Goal: Transaction & Acquisition: Purchase product/service

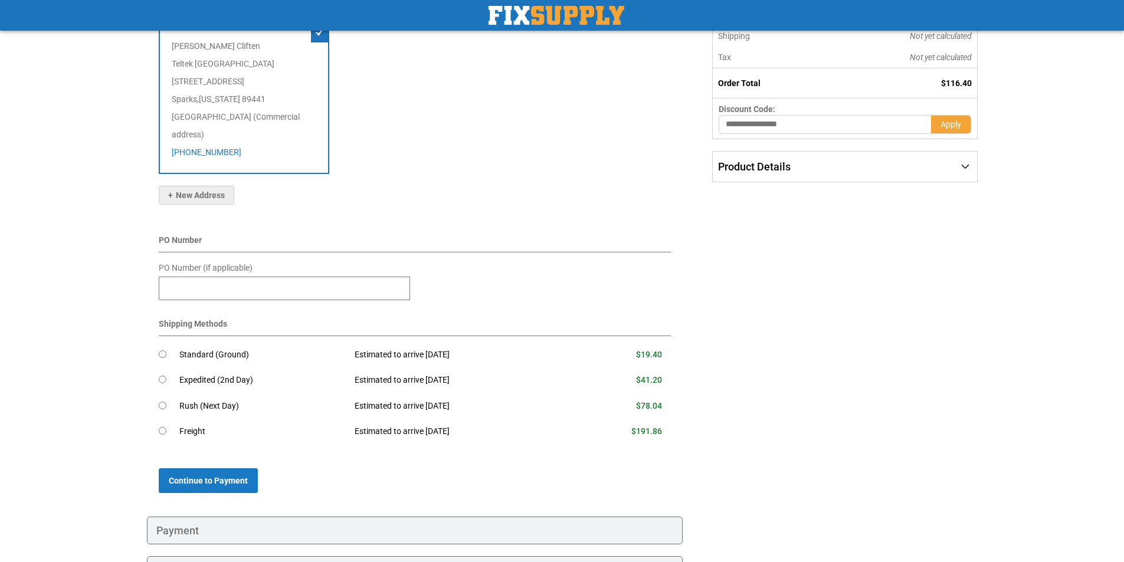
scroll to position [236, 0]
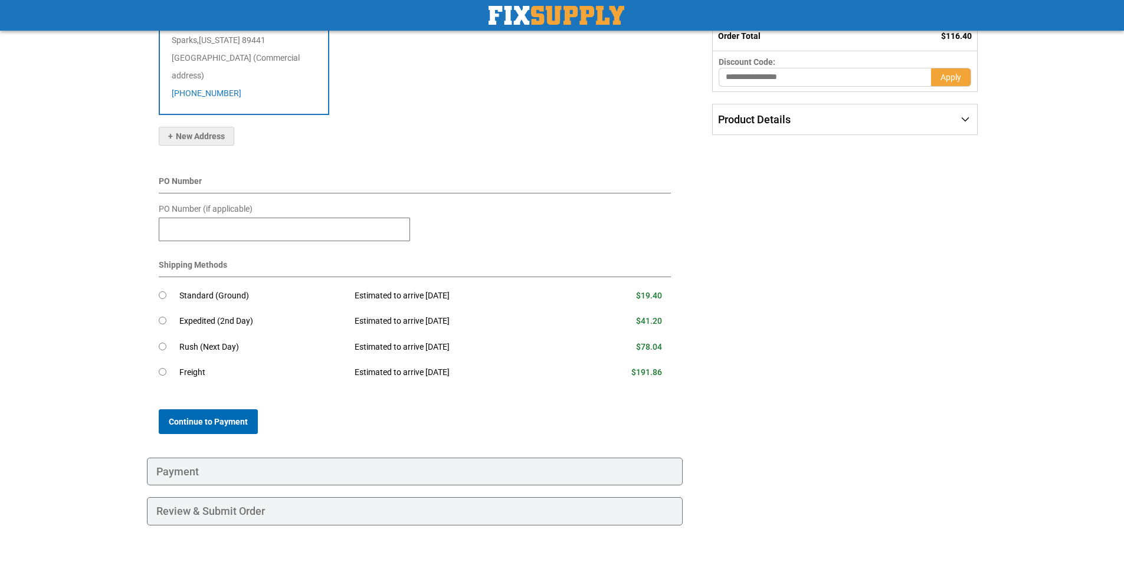
click at [229, 417] on span "Continue to Payment" at bounding box center [208, 421] width 79 height 9
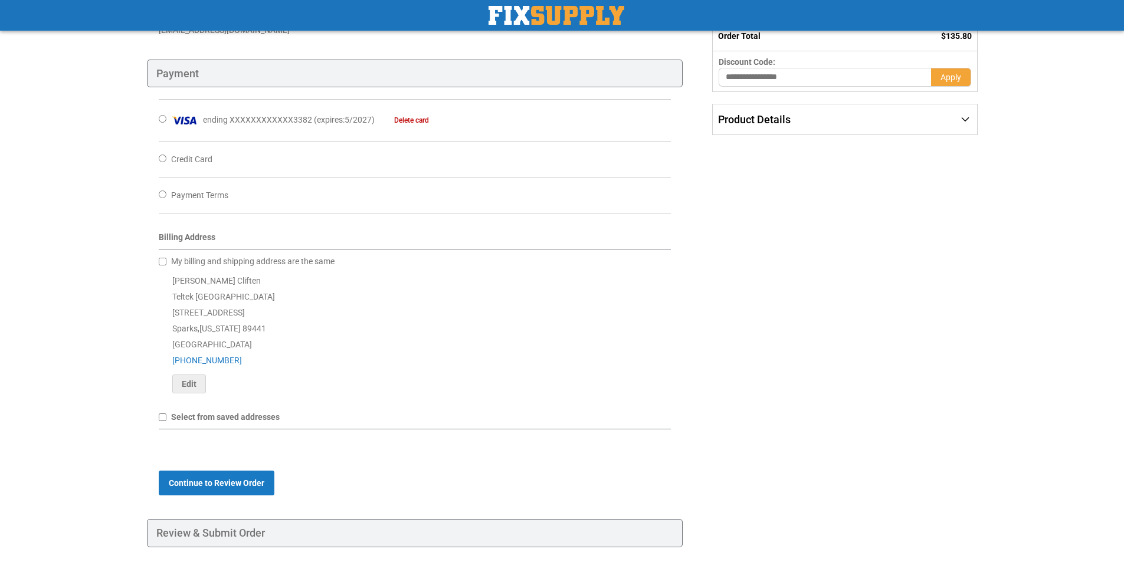
scroll to position [283, 0]
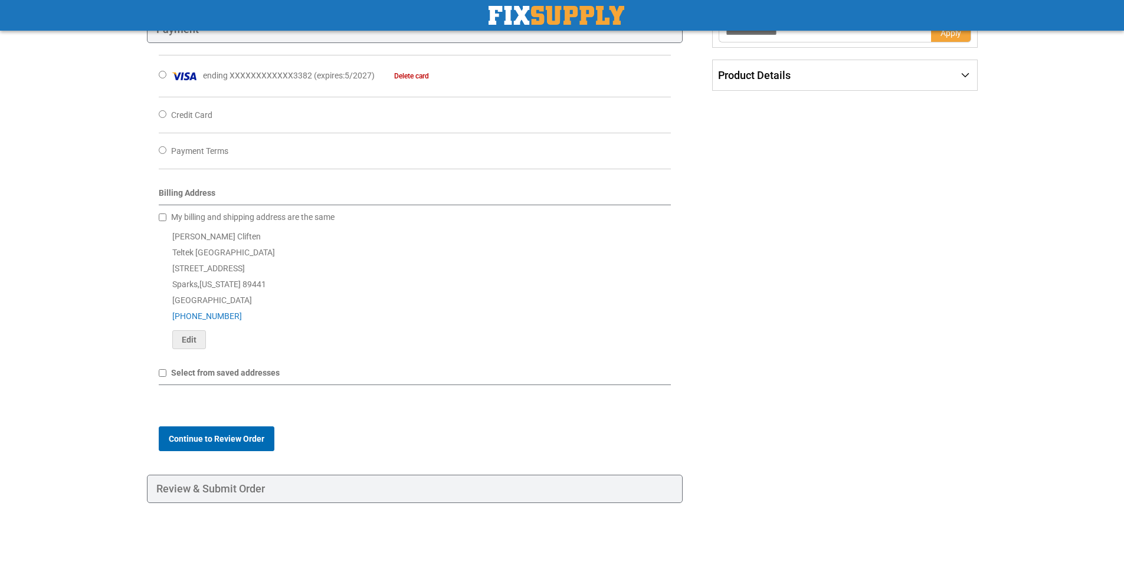
click at [228, 437] on span "Continue to Review Order" at bounding box center [217, 438] width 96 height 9
click at [242, 434] on span "Continue to Review Order" at bounding box center [217, 438] width 96 height 9
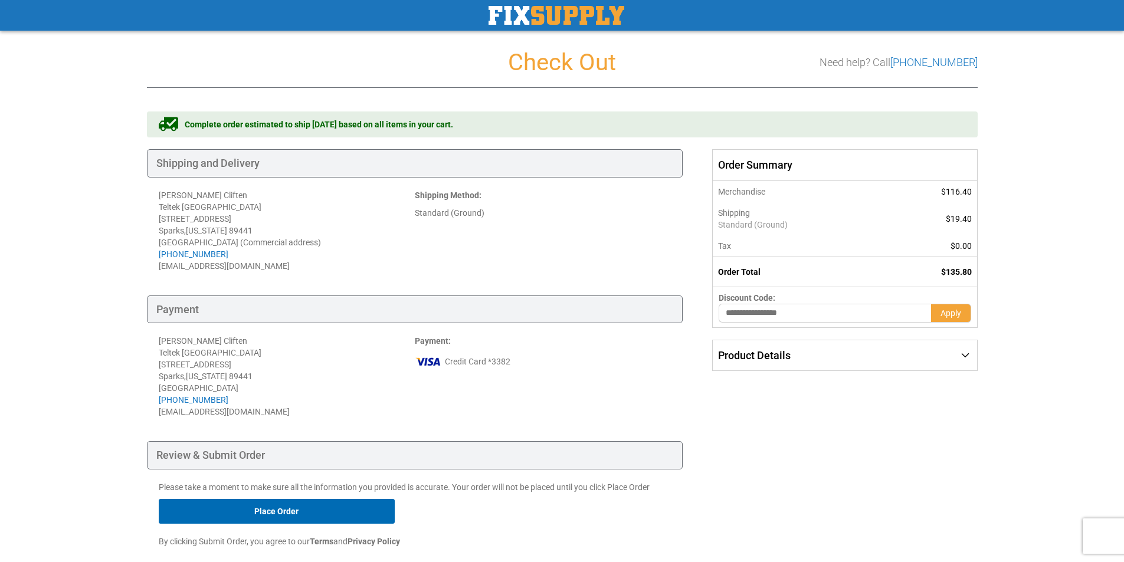
click at [361, 509] on button "Place Order" at bounding box center [277, 511] width 236 height 25
